Goal: Communication & Community: Ask a question

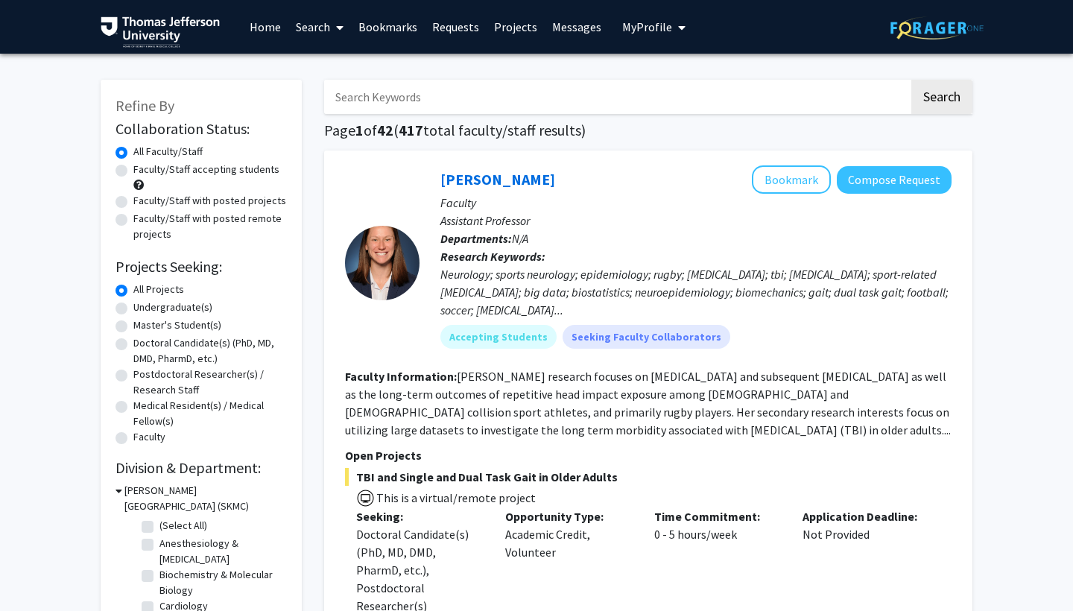
click at [420, 104] on input "Search Keywords" at bounding box center [616, 97] width 585 height 34
click at [402, 33] on link "Bookmarks" at bounding box center [388, 27] width 74 height 52
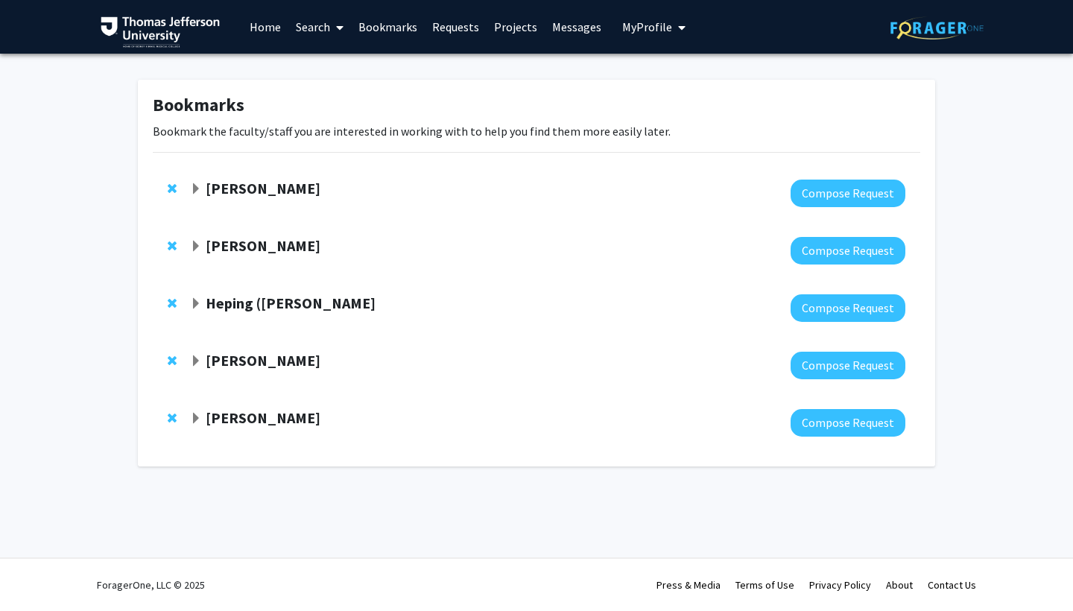
click at [193, 304] on span "Expand Heping (Ann) Sheng Bookmark" at bounding box center [196, 304] width 12 height 12
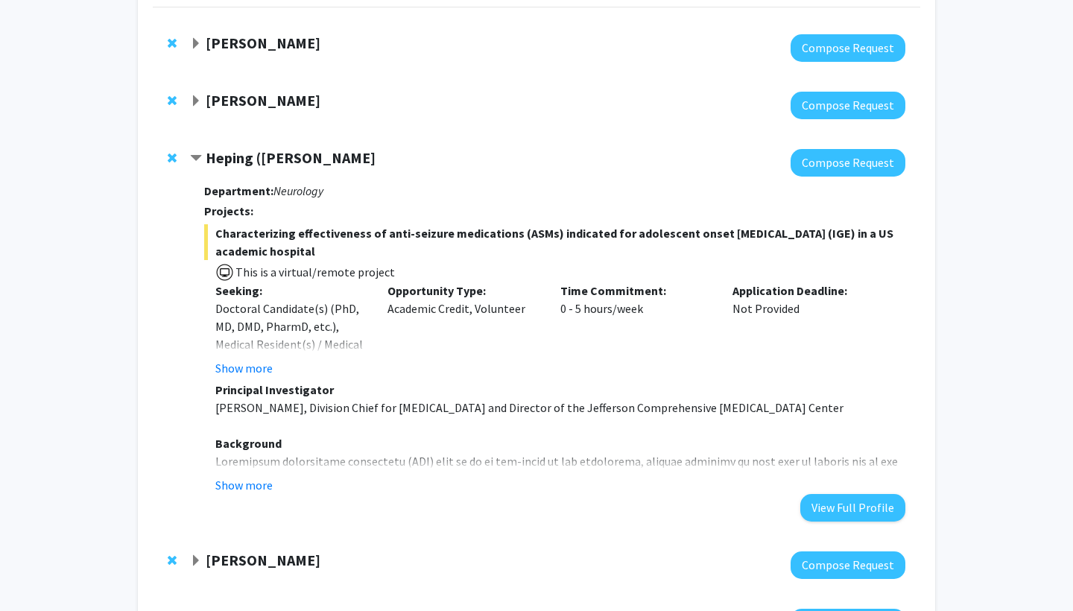
scroll to position [165, 0]
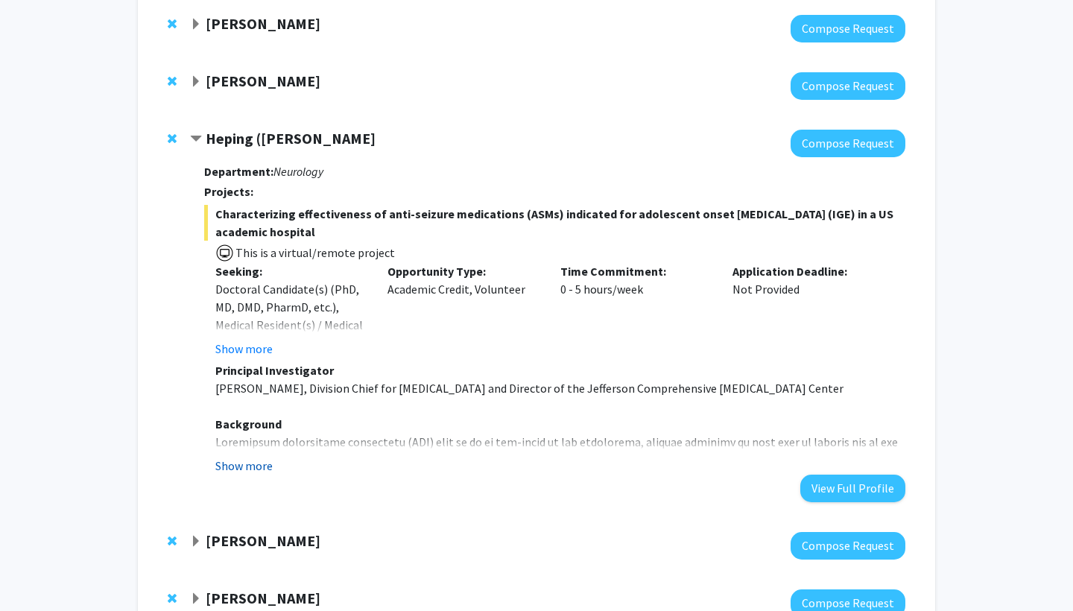
click at [256, 469] on button "Show more" at bounding box center [243, 466] width 57 height 18
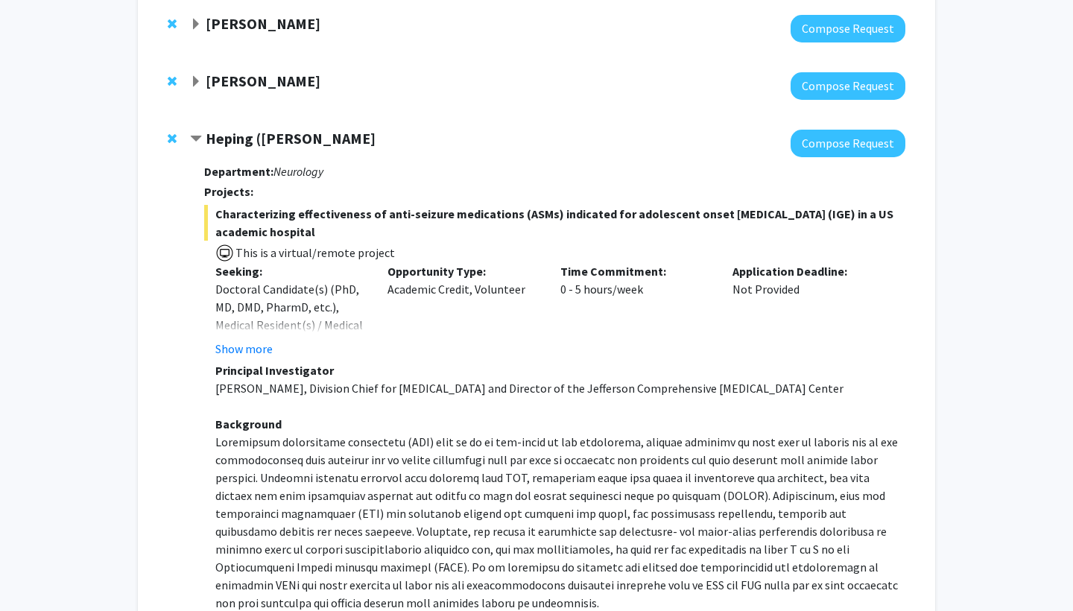
click at [266, 142] on strong "Heping ([PERSON_NAME]" at bounding box center [291, 138] width 170 height 19
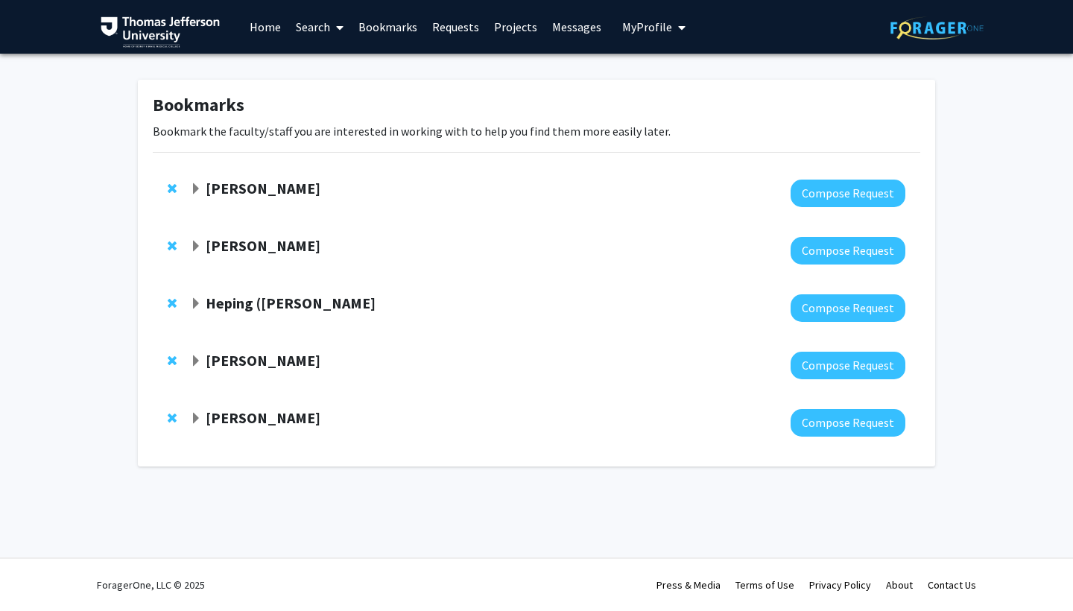
click at [245, 303] on strong "Heping ([PERSON_NAME]" at bounding box center [291, 303] width 170 height 19
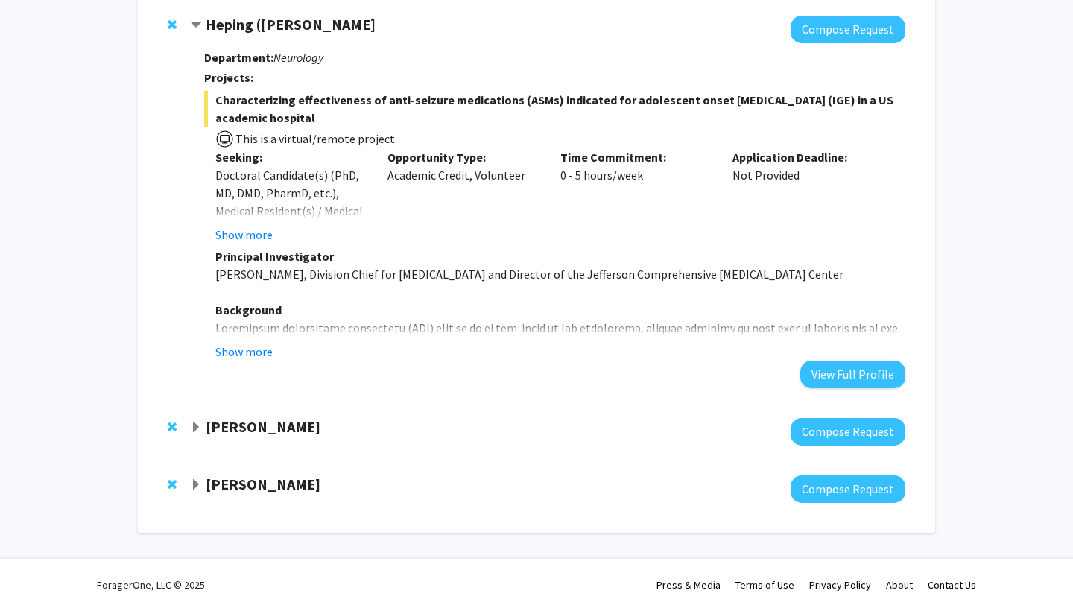
scroll to position [280, 0]
click at [263, 361] on div "Department: Neurology Projects: Characterizing effectiveness of anti-seizure me…" at bounding box center [554, 215] width 701 height 345
click at [250, 350] on button "Show more" at bounding box center [243, 352] width 57 height 18
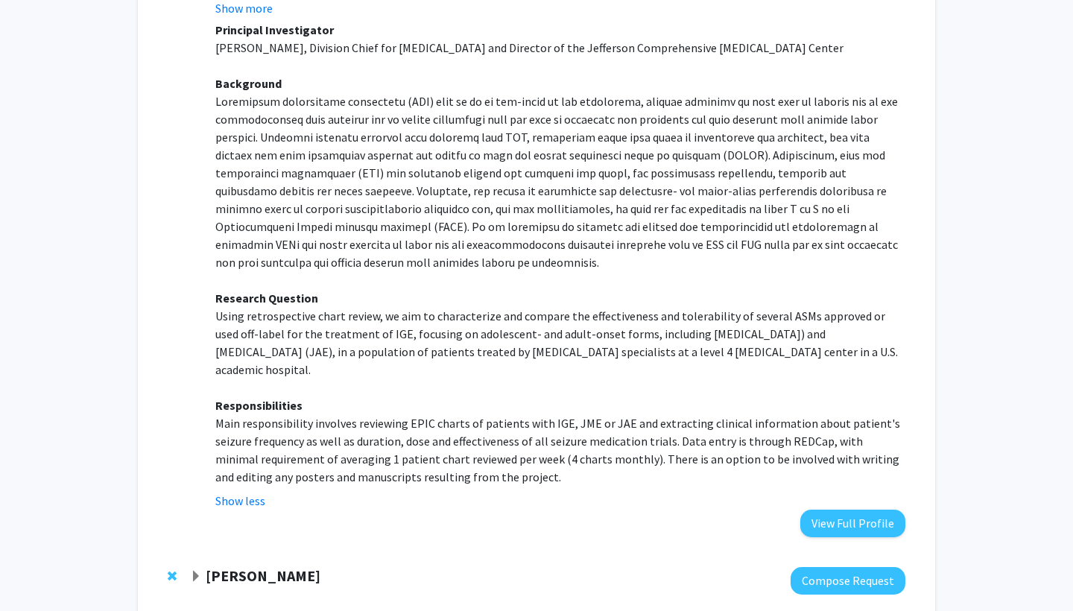
scroll to position [324, 0]
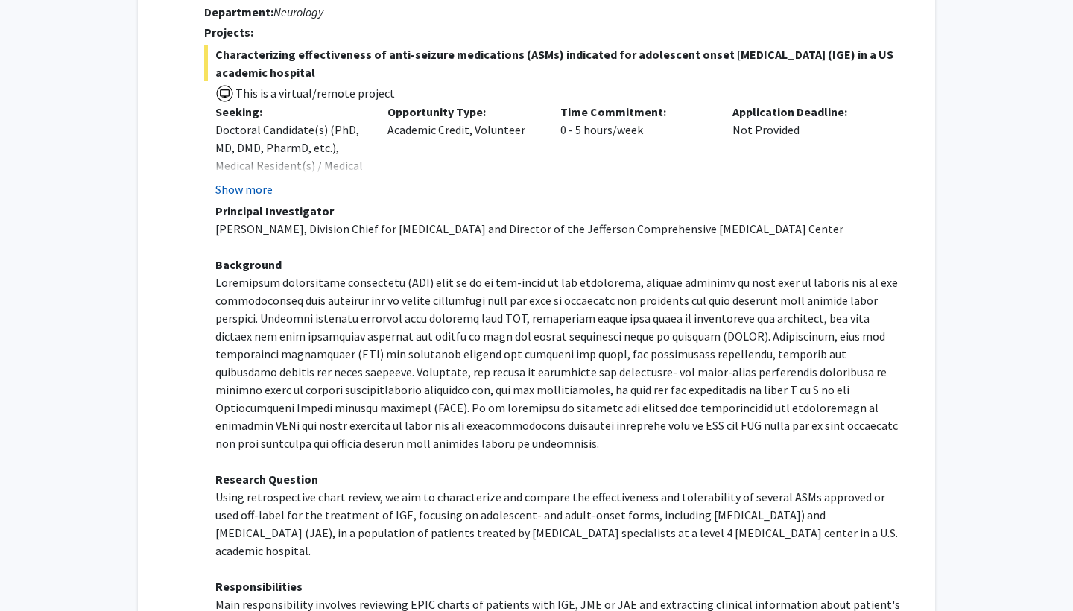
click at [242, 188] on button "Show more" at bounding box center [243, 189] width 57 height 18
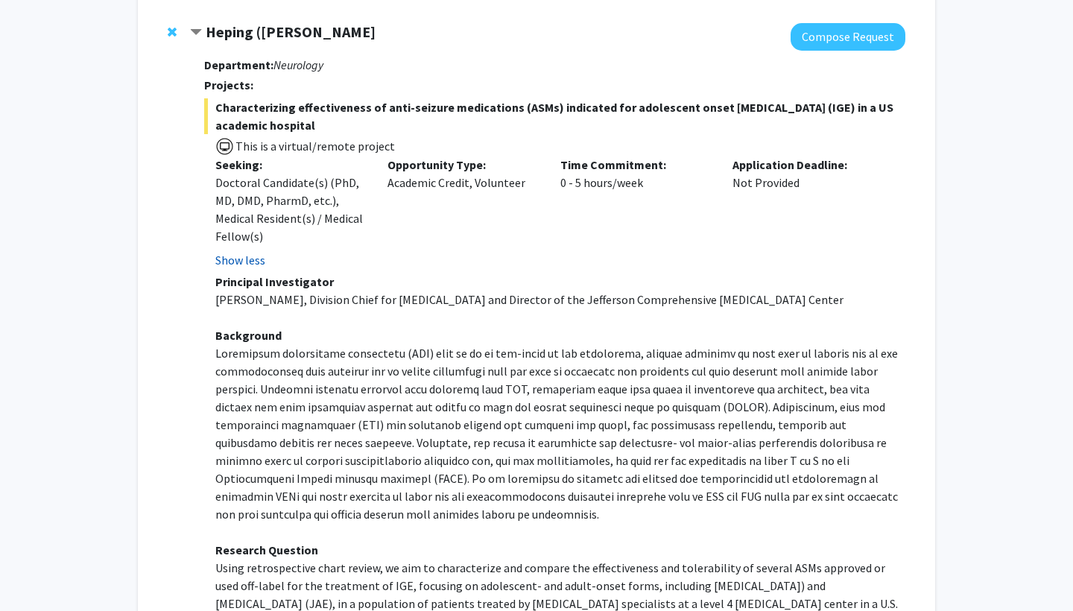
scroll to position [252, 0]
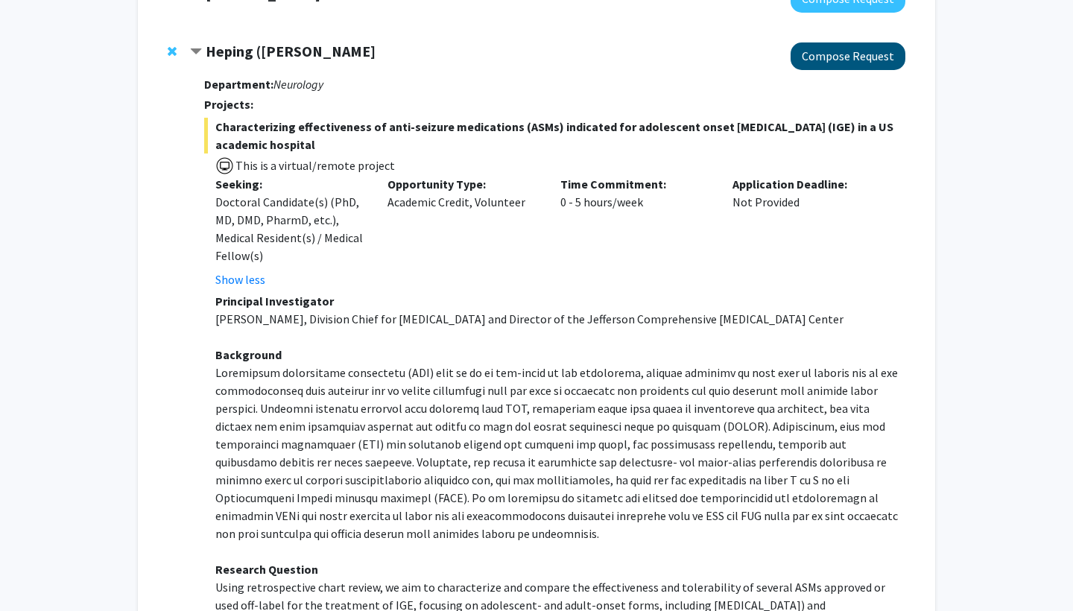
click at [856, 54] on button "Compose Request" at bounding box center [848, 56] width 115 height 28
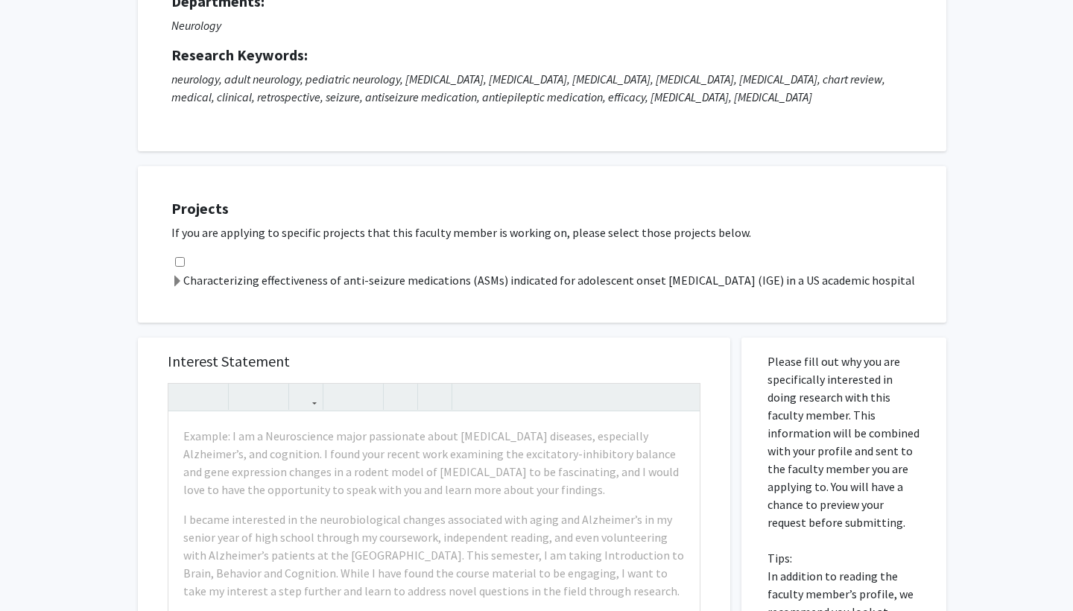
scroll to position [171, 0]
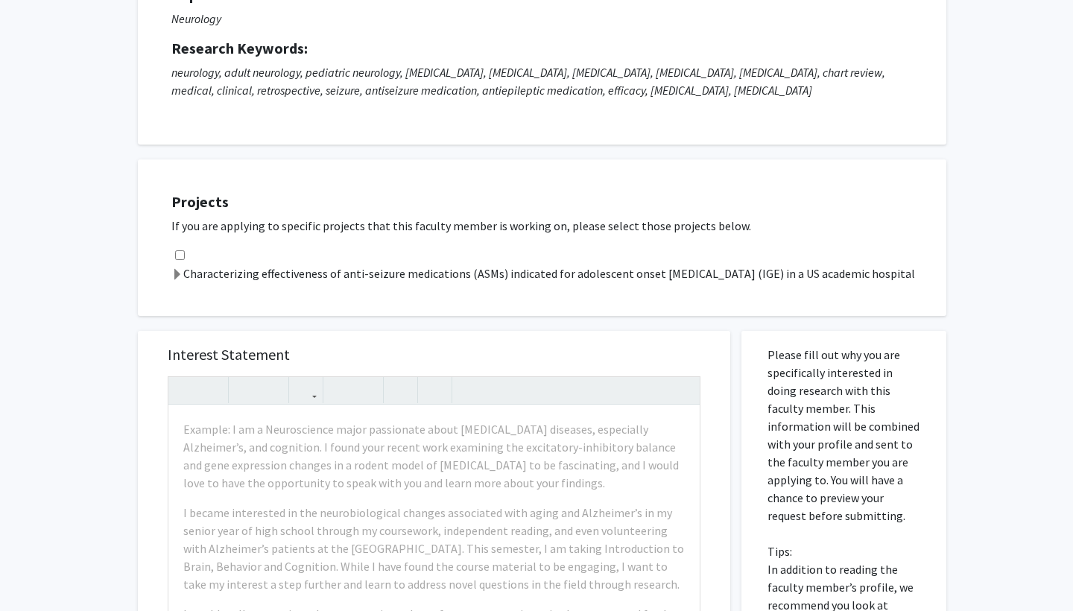
click at [181, 260] on input "checkbox" at bounding box center [180, 255] width 10 height 10
checkbox input "true"
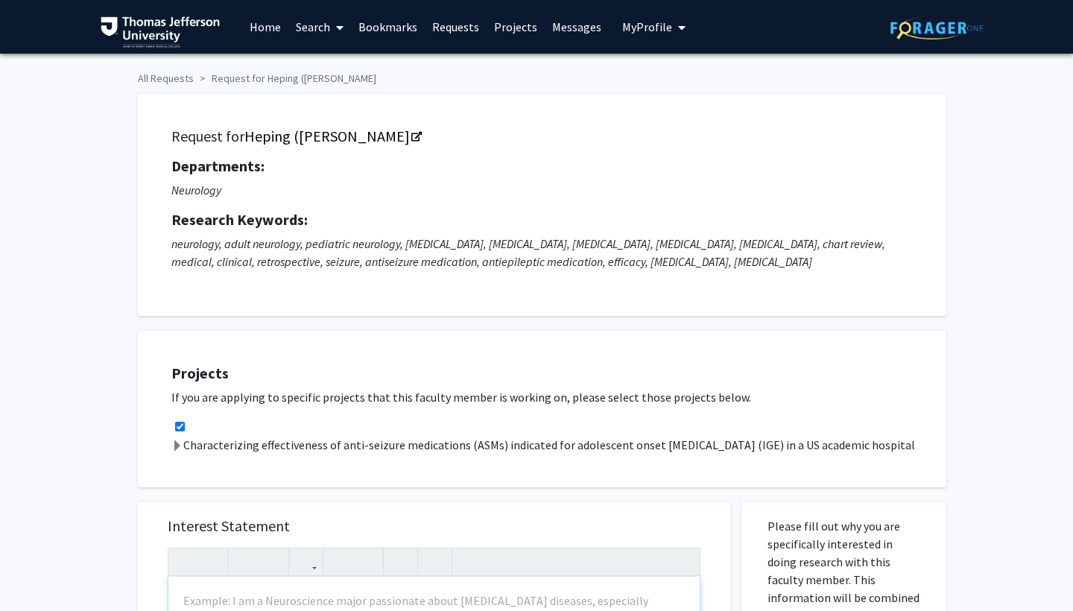
scroll to position [0, 0]
click at [319, 26] on link "Search" at bounding box center [319, 27] width 63 height 52
click at [329, 92] on span "Students" at bounding box center [333, 98] width 91 height 30
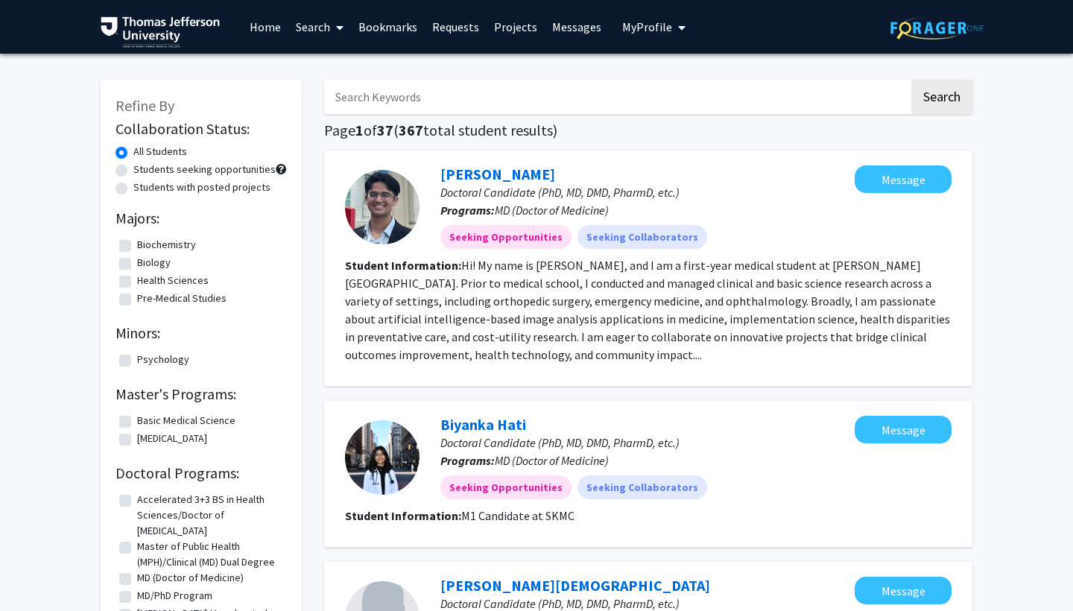
click at [408, 95] on input "Search Keywords" at bounding box center [616, 97] width 585 height 34
click at [941, 99] on button "Search" at bounding box center [941, 97] width 61 height 34
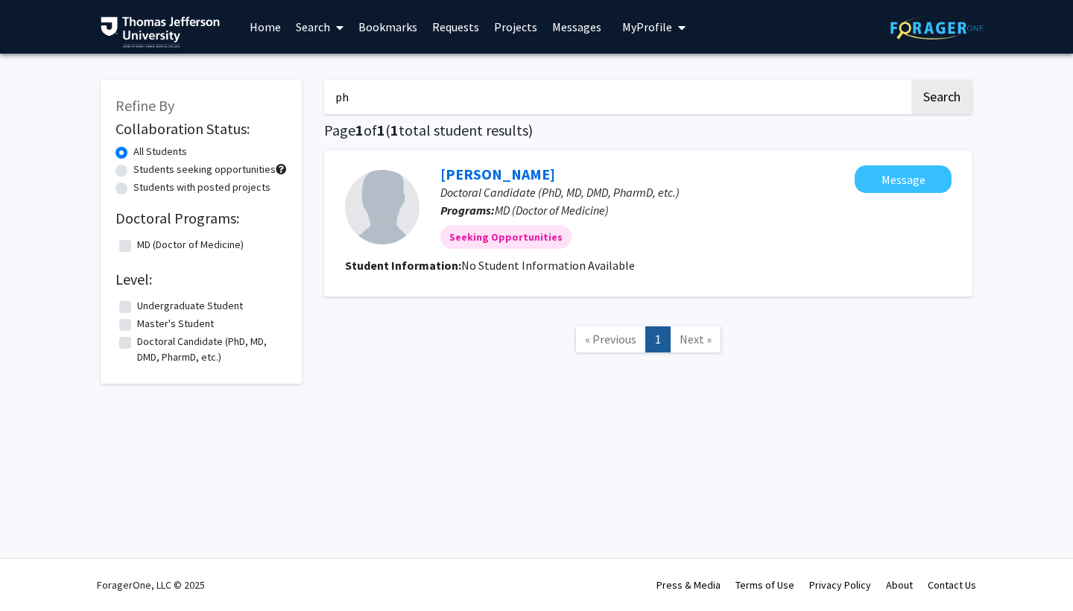
type input "p"
click at [941, 99] on button "Search" at bounding box center [941, 97] width 61 height 34
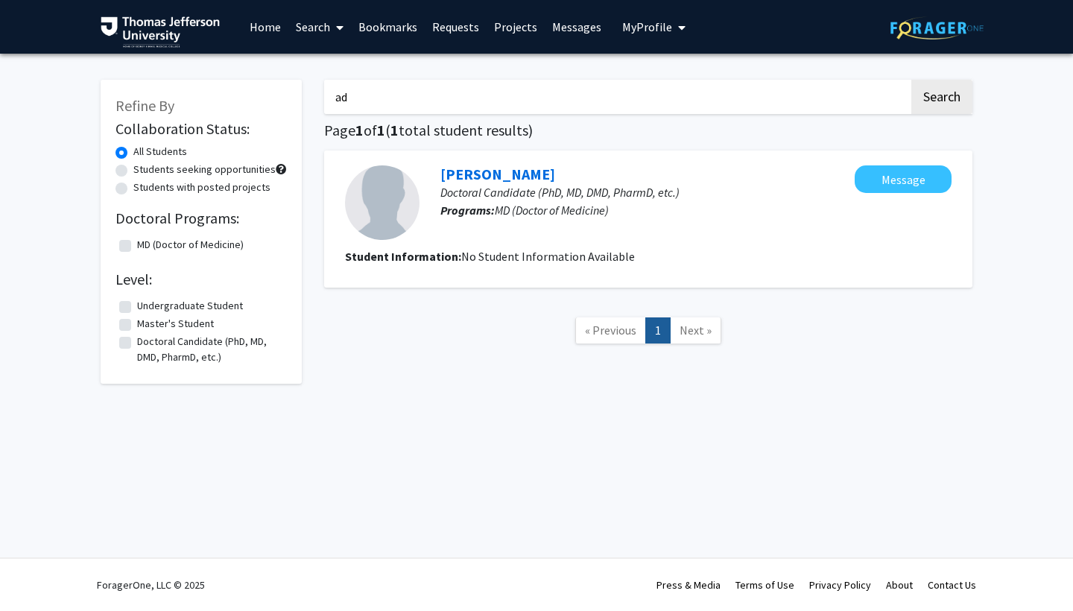
type input "a"
click at [941, 99] on button "Search" at bounding box center [941, 97] width 61 height 34
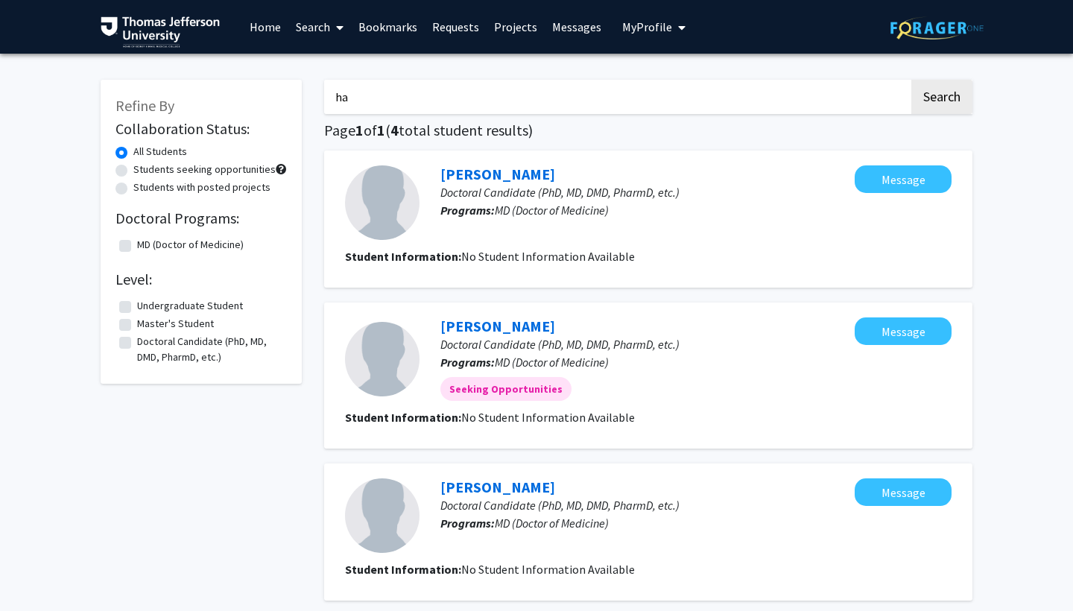
type input "h"
type input "e"
click at [941, 99] on button "Search" at bounding box center [941, 97] width 61 height 34
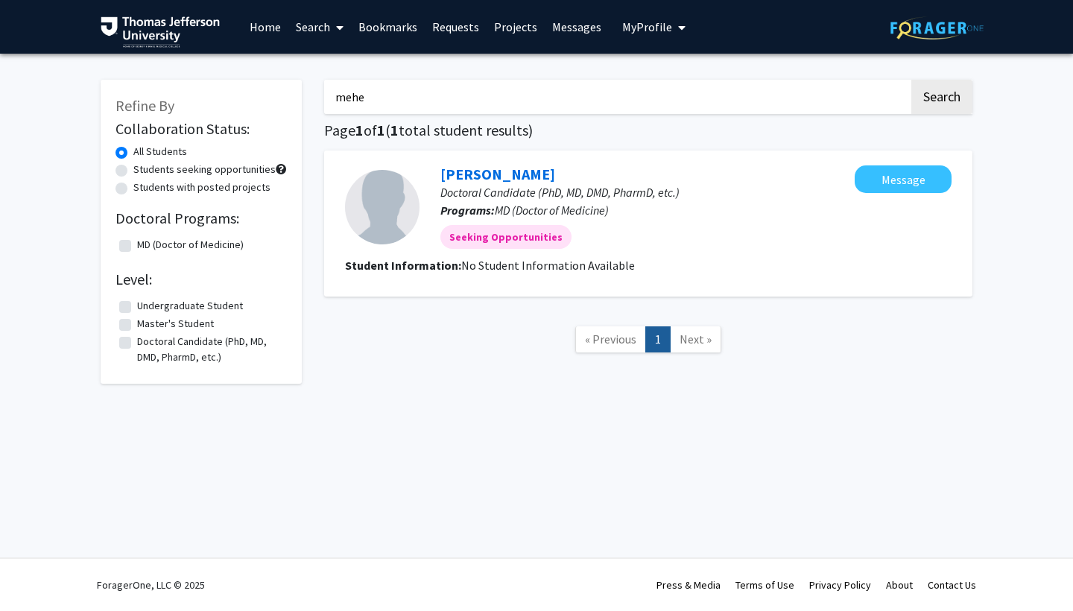
type input "mehe"
click at [133, 172] on label "Students seeking opportunities" at bounding box center [204, 170] width 142 height 16
click at [133, 171] on input "Students seeking opportunities" at bounding box center [138, 167] width 10 height 10
radio input "true"
drag, startPoint x: 374, startPoint y: 107, endPoint x: 328, endPoint y: 107, distance: 46.2
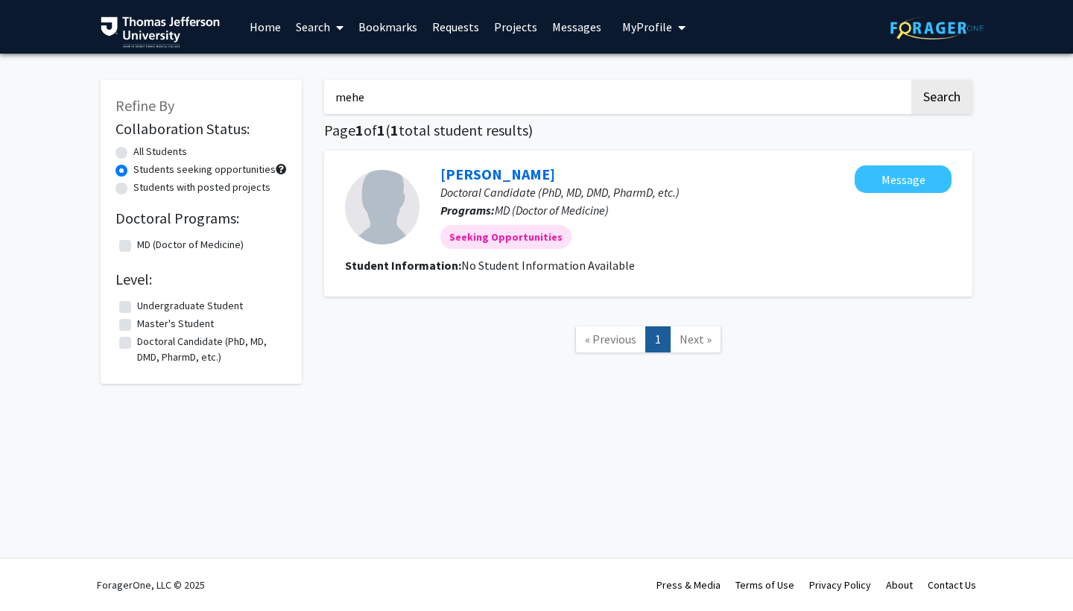
click at [328, 107] on input "mehe" at bounding box center [616, 97] width 585 height 34
type input "m"
click at [941, 93] on button "Search" at bounding box center [941, 97] width 61 height 34
radio input "true"
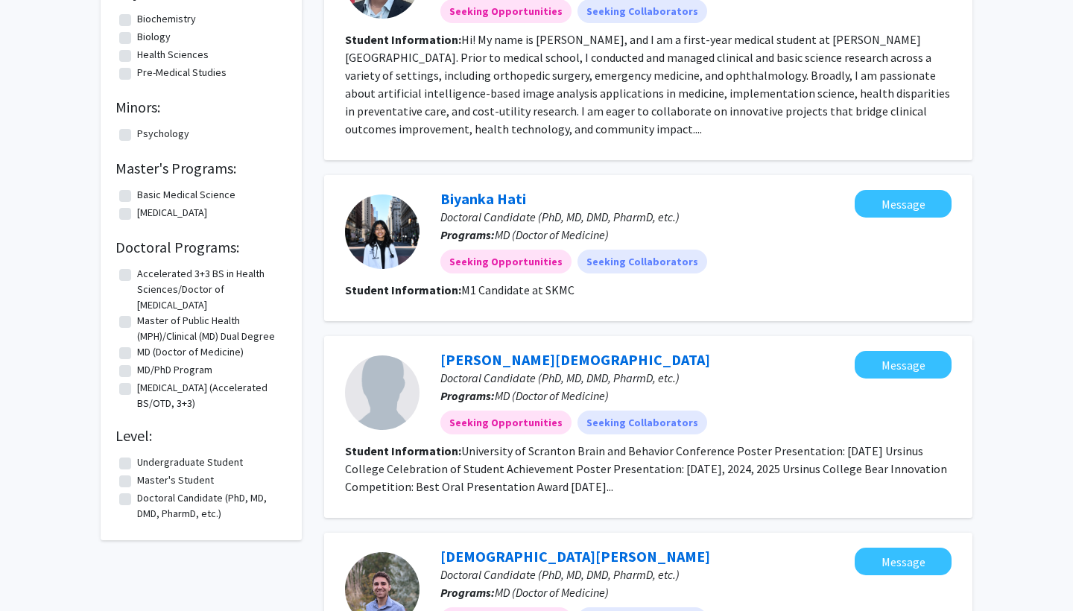
scroll to position [507, 0]
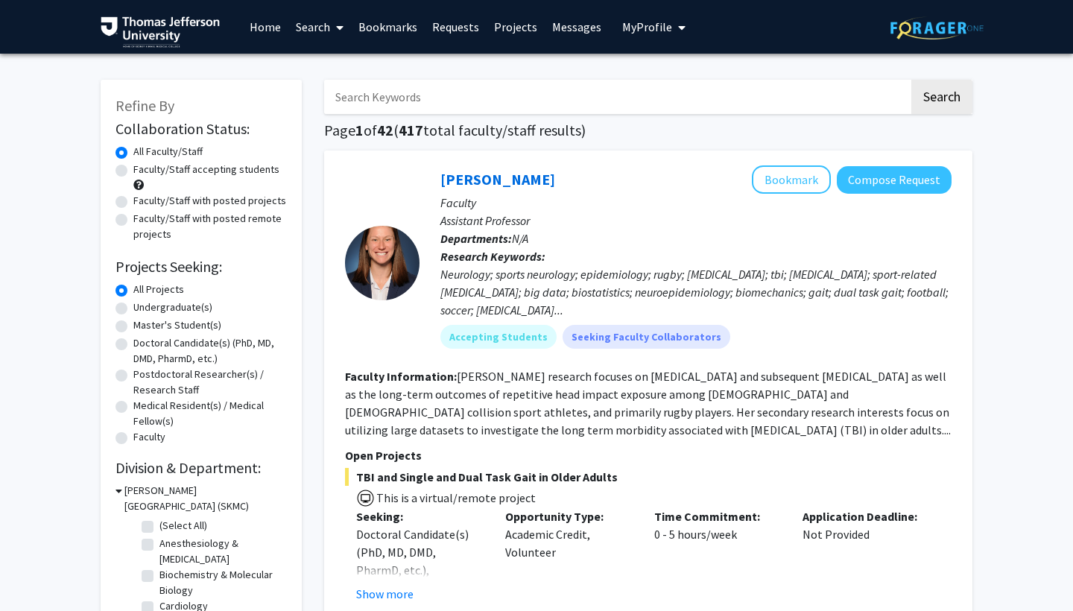
click at [429, 98] on input "Search Keywords" at bounding box center [616, 97] width 585 height 34
click at [396, 24] on link "Bookmarks" at bounding box center [388, 27] width 74 height 52
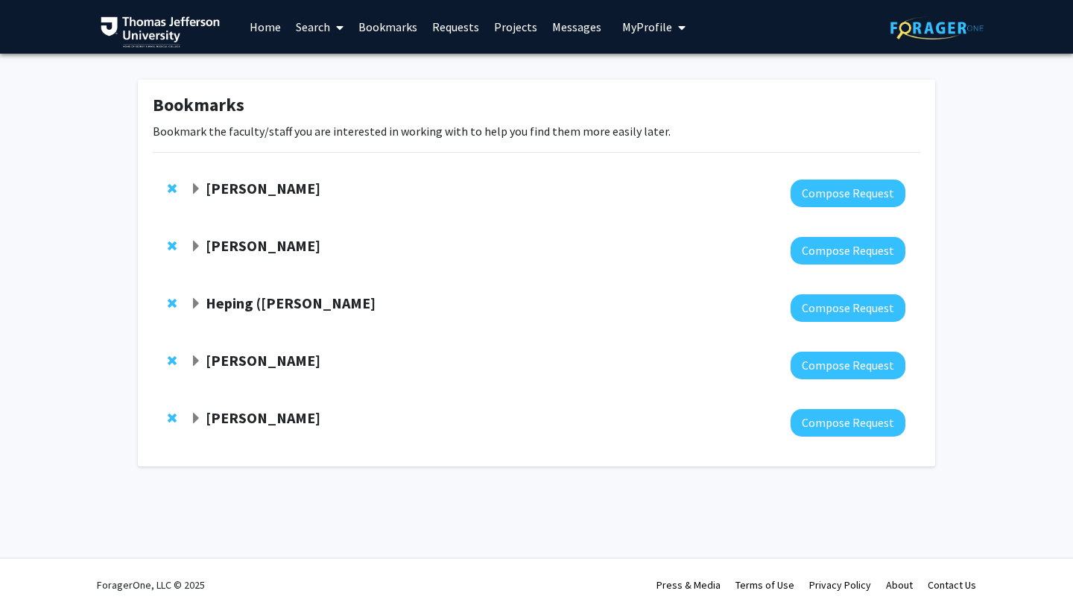
click at [193, 309] on span "Expand Heping (Ann) Sheng Bookmark" at bounding box center [196, 304] width 12 height 12
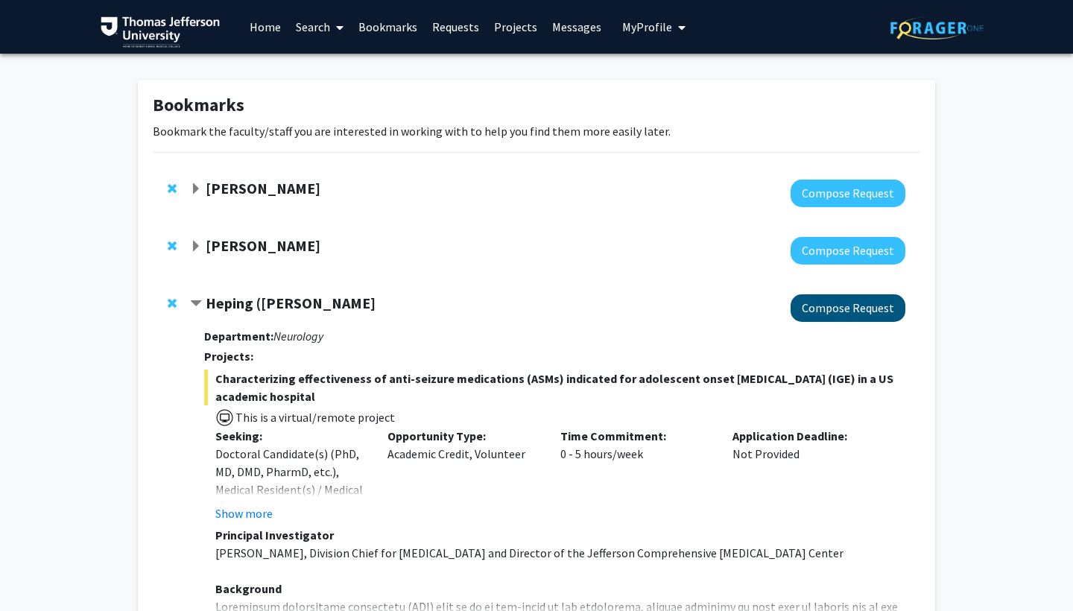
click at [844, 302] on button "Compose Request" at bounding box center [848, 308] width 115 height 28
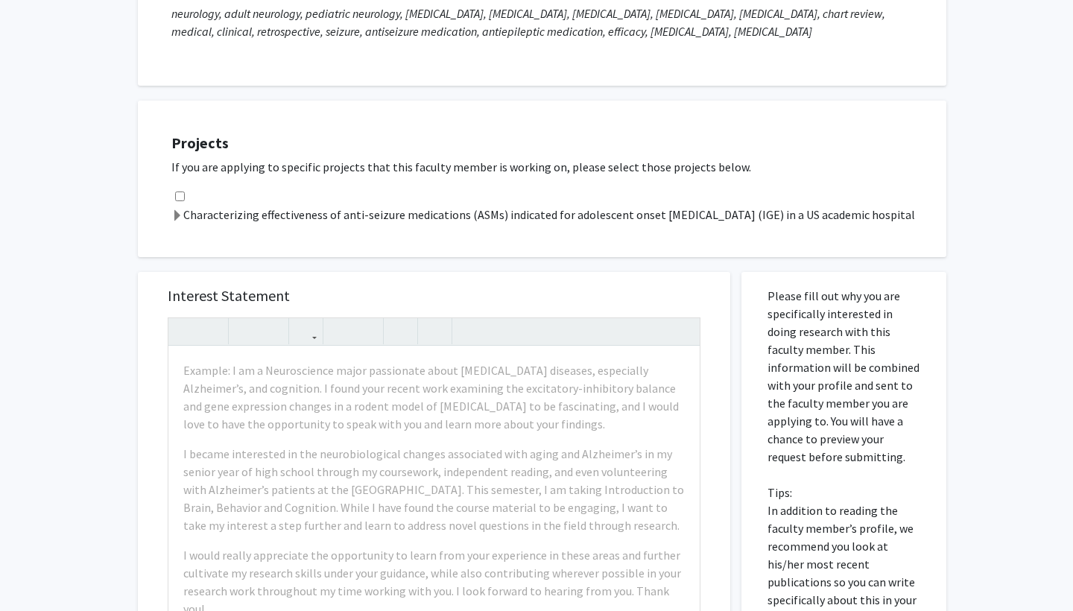
scroll to position [247, 0]
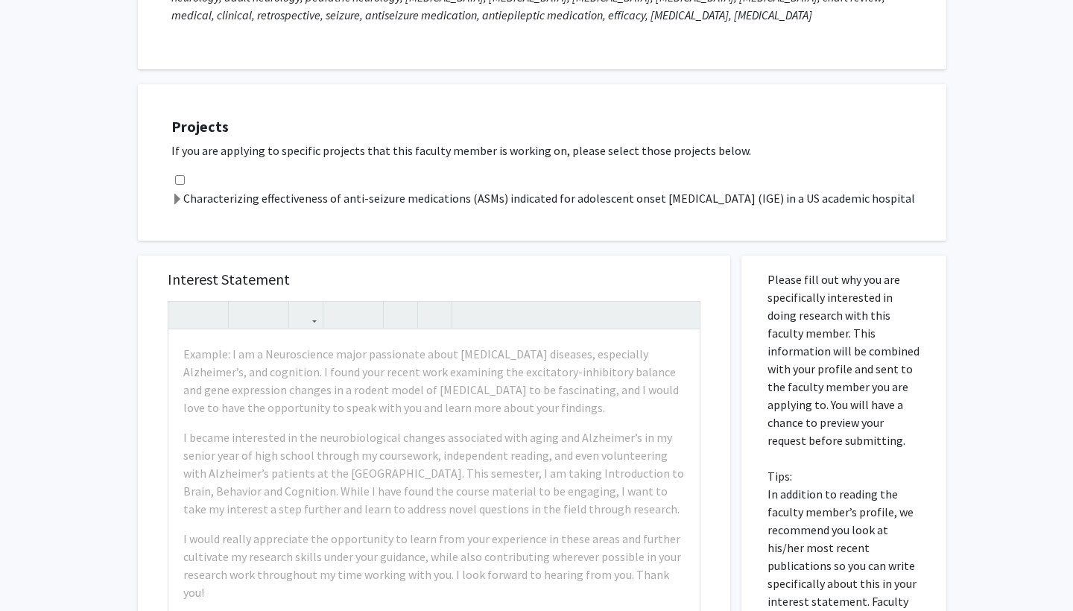
click at [183, 185] on input "checkbox" at bounding box center [180, 180] width 10 height 10
checkbox input "true"
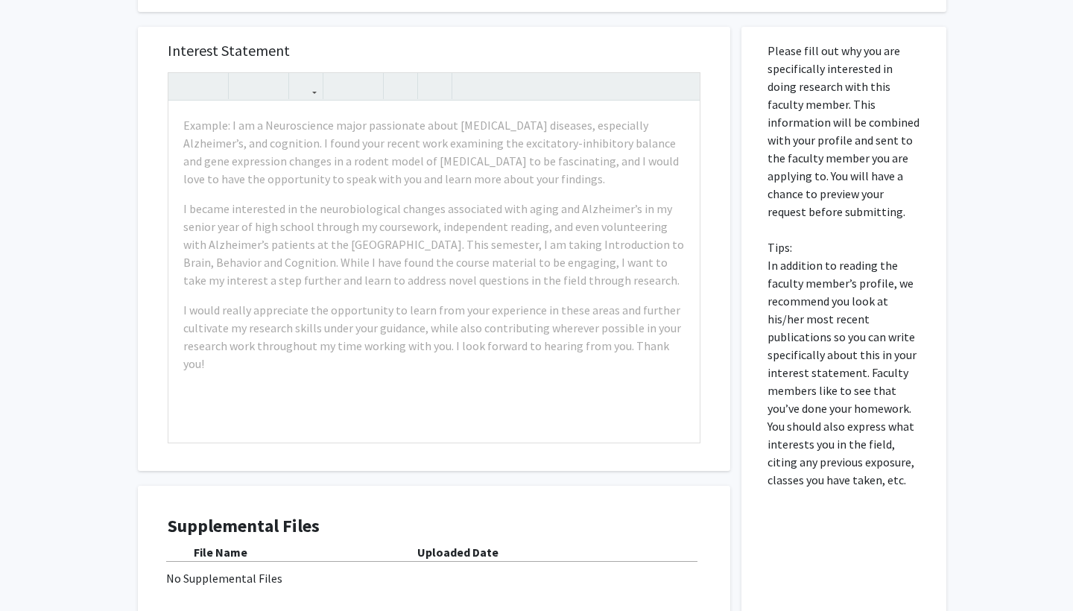
scroll to position [477, 0]
click at [312, 97] on icon "button" at bounding box center [306, 84] width 13 height 25
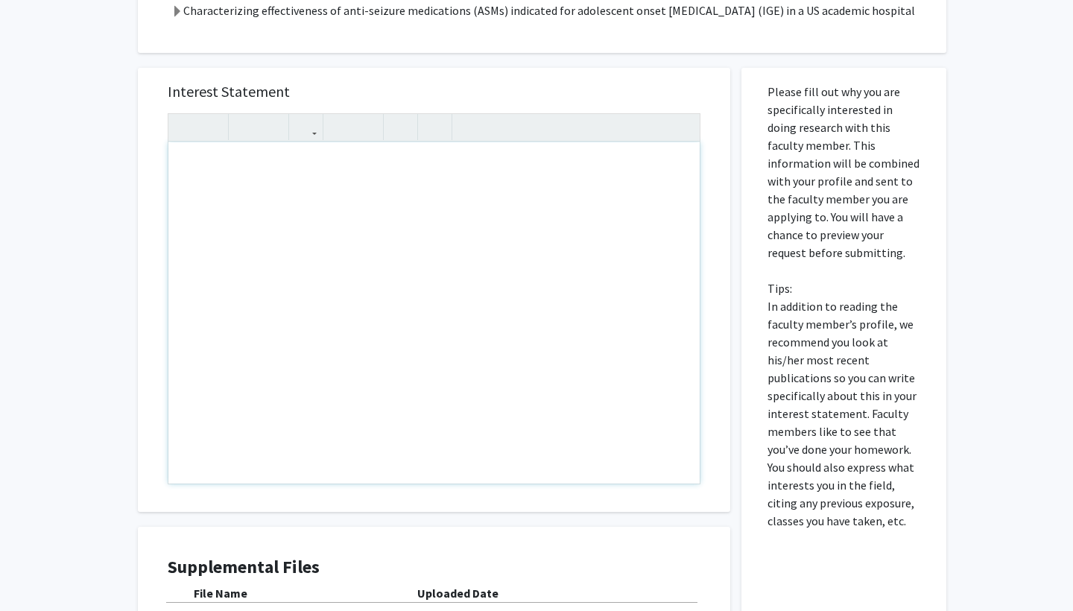
scroll to position [382, 0]
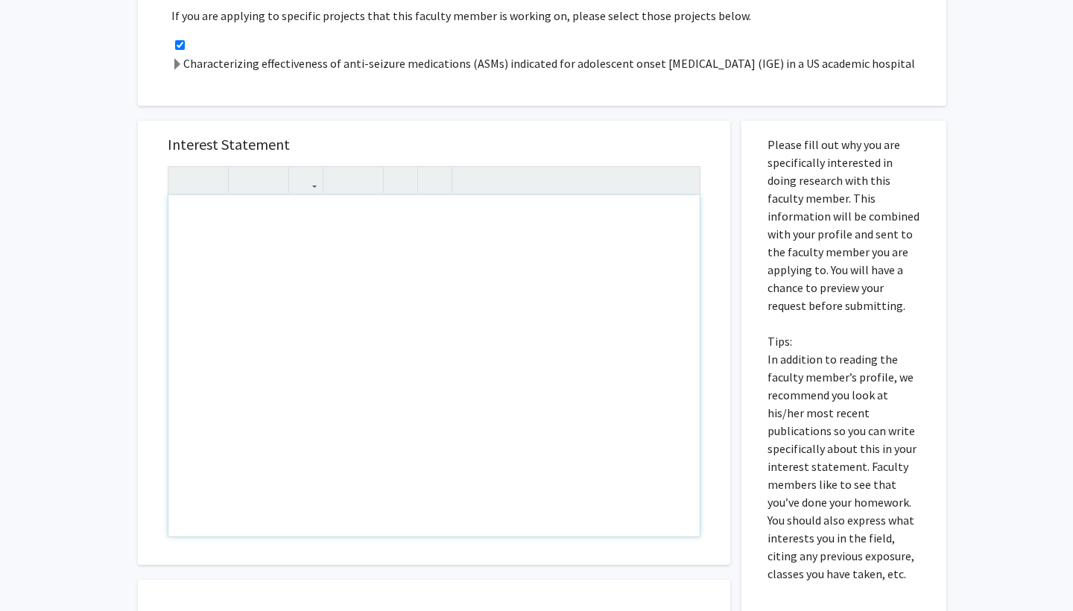
click at [403, 293] on div "Note to users with screen readers: Please press Alt+0 or Option+0 to deactivate…" at bounding box center [433, 365] width 531 height 341
click at [328, 300] on div "Note to users with screen readers: Please press Alt+0 or Option+0 to deactivate…" at bounding box center [433, 365] width 531 height 341
paste div "Note to users with screen readers: Please press Alt+0 or Option+0 to deactivate…"
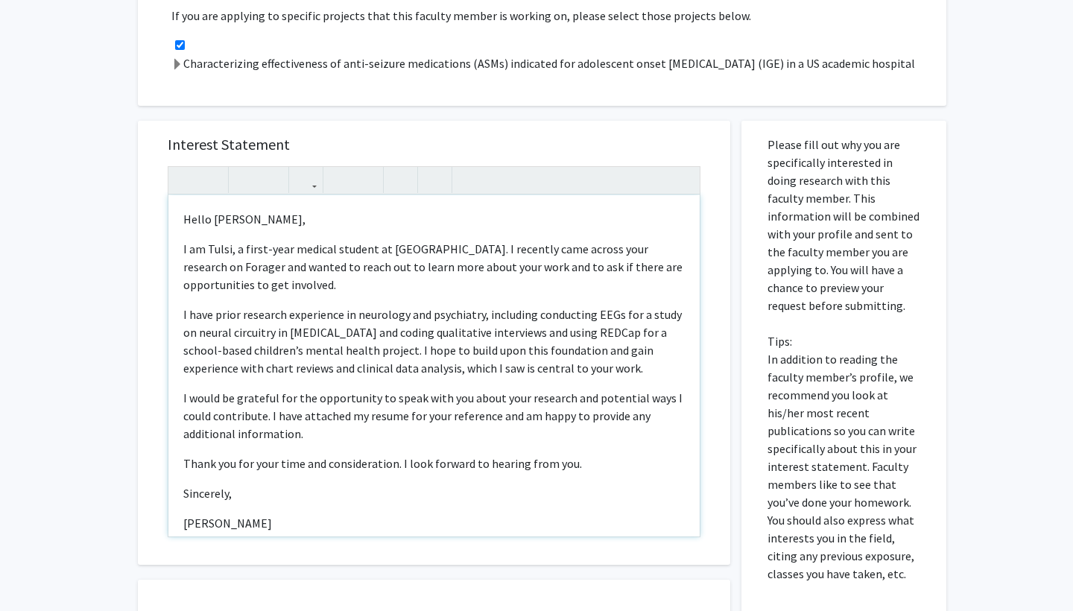
type textarea "<l>Ipsum Do. Sitam,</c><a>E se Doeiu, t incid-utla etdolor magnaal en Adminimve…"
click at [309, 192] on icon "button" at bounding box center [306, 180] width 13 height 25
click at [335, 192] on icon "button" at bounding box center [340, 180] width 13 height 25
click at [360, 168] on use "button" at bounding box center [360, 168] width 0 height 0
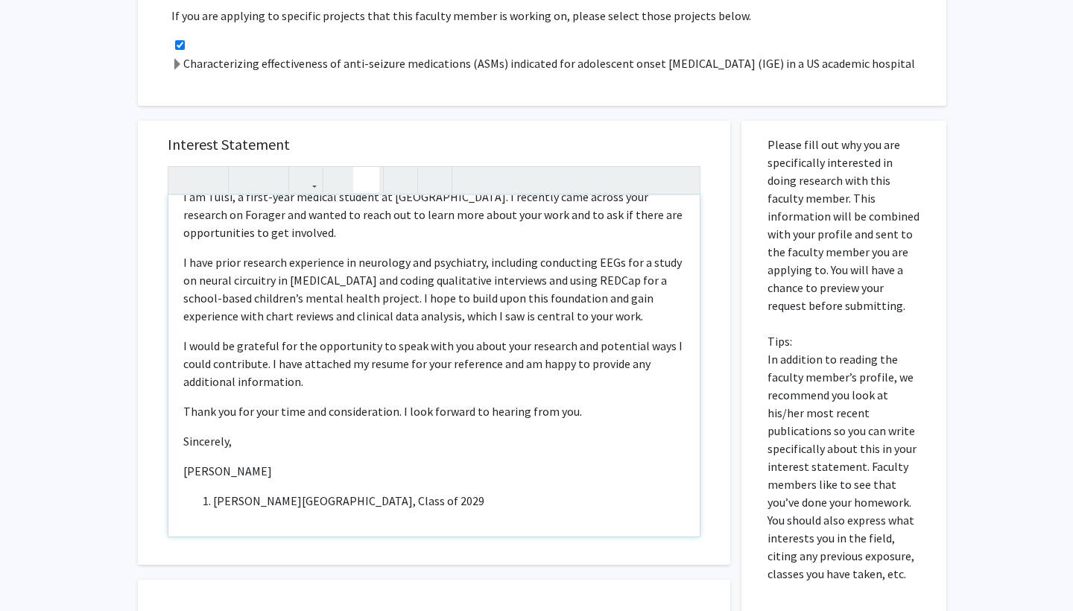
scroll to position [52, 0]
click at [216, 508] on span "[PERSON_NAME][GEOGRAPHIC_DATA], Class of 2029" at bounding box center [348, 500] width 271 height 15
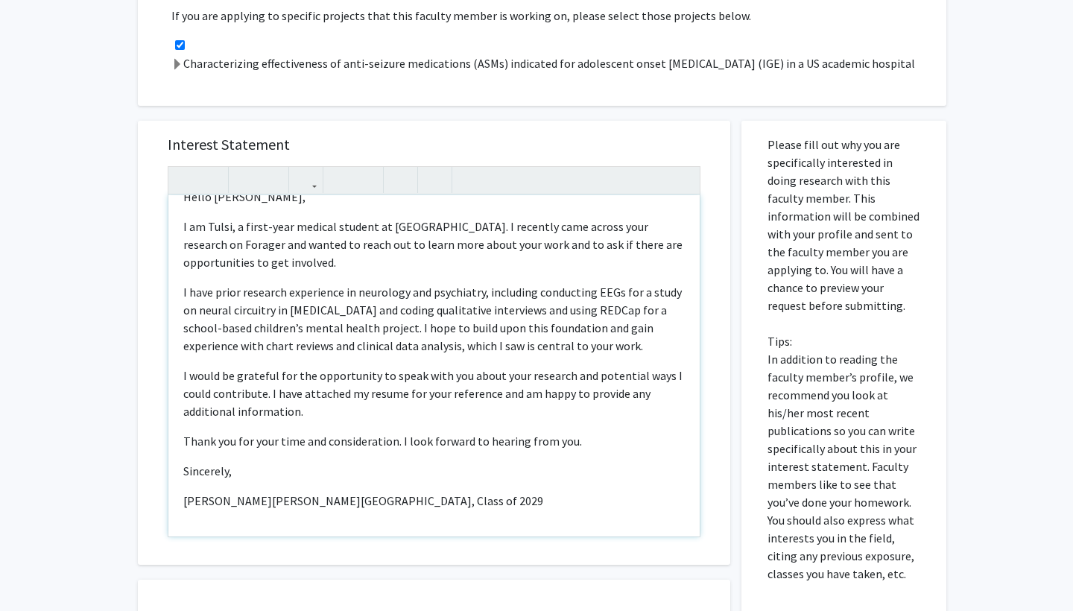
scroll to position [22, 0]
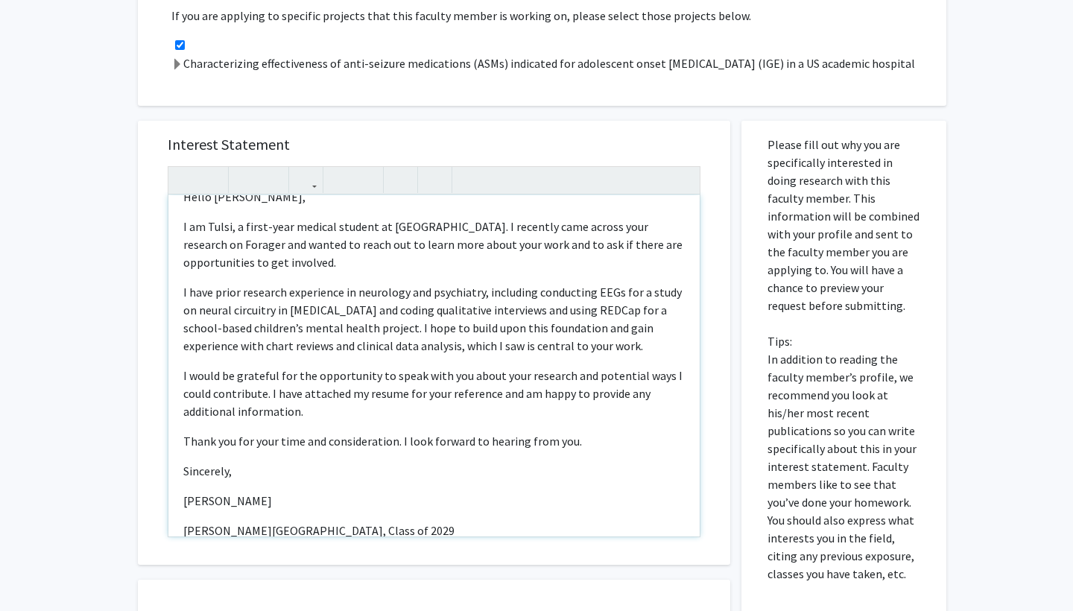
type textarea "<l>Ipsum Do. Sitam,</c><a>E se Doeiu, t incid-utla etdolor magnaal en Adminimve…"
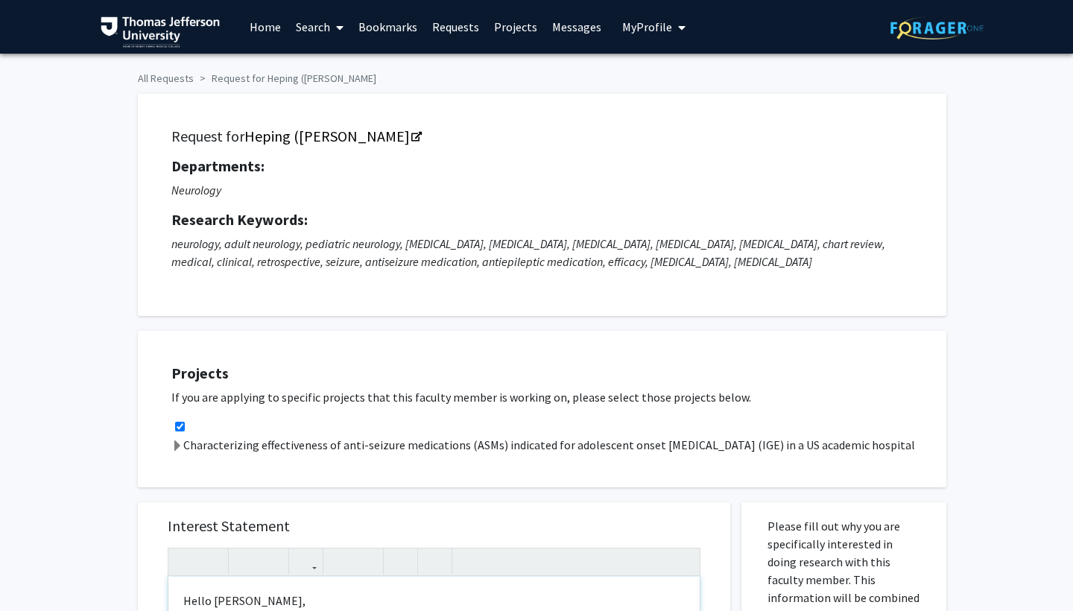
scroll to position [0, 0]
